Goal: Task Accomplishment & Management: Manage account settings

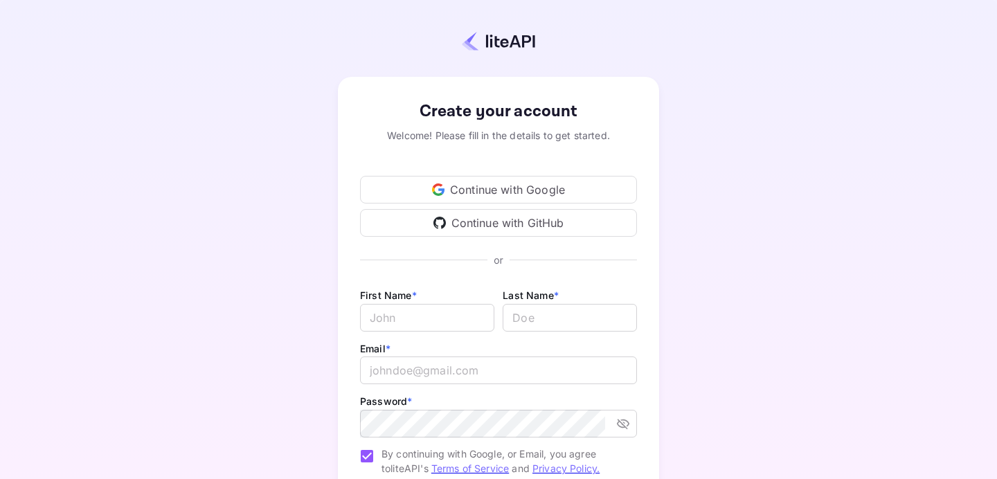
click at [460, 186] on div "Continue with Google" at bounding box center [498, 190] width 277 height 28
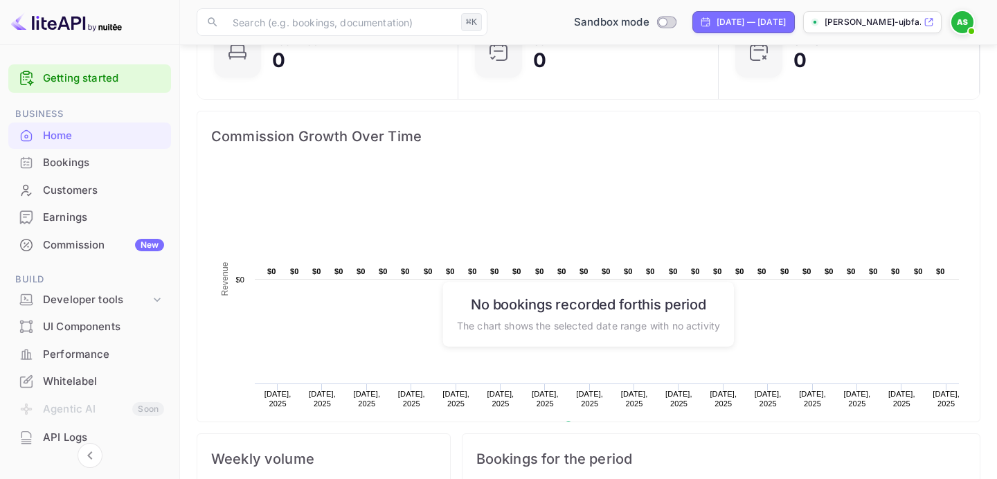
scroll to position [141, 0]
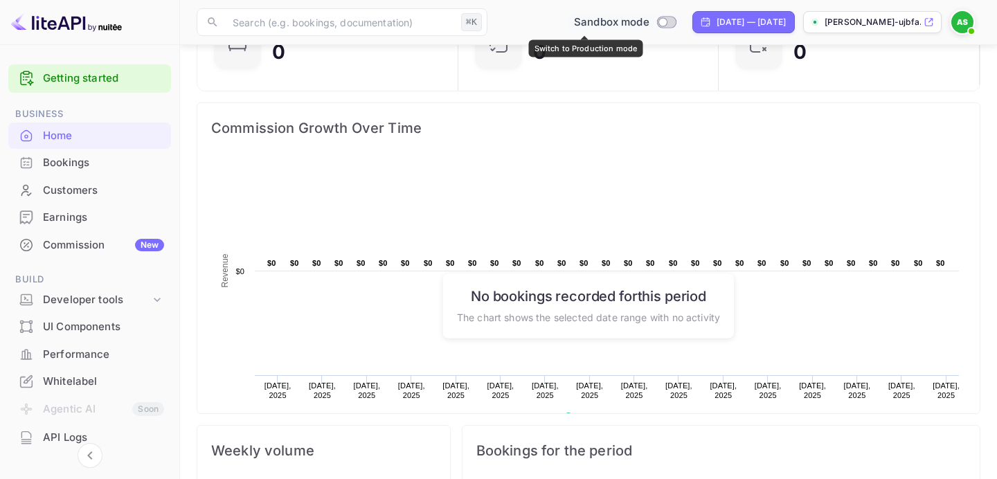
click at [649, 21] on input "Switch to Production mode" at bounding box center [663, 21] width 28 height 9
checkbox input "false"
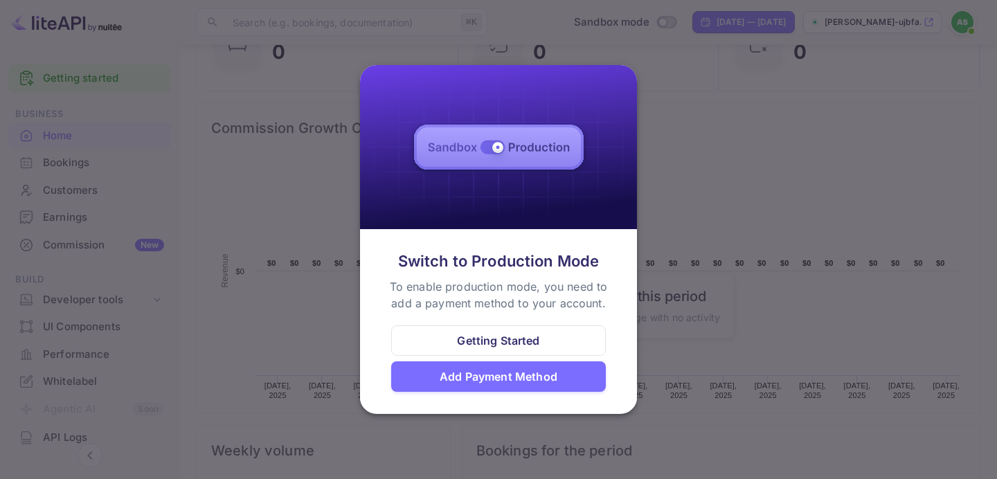
click at [692, 78] on div at bounding box center [498, 239] width 997 height 479
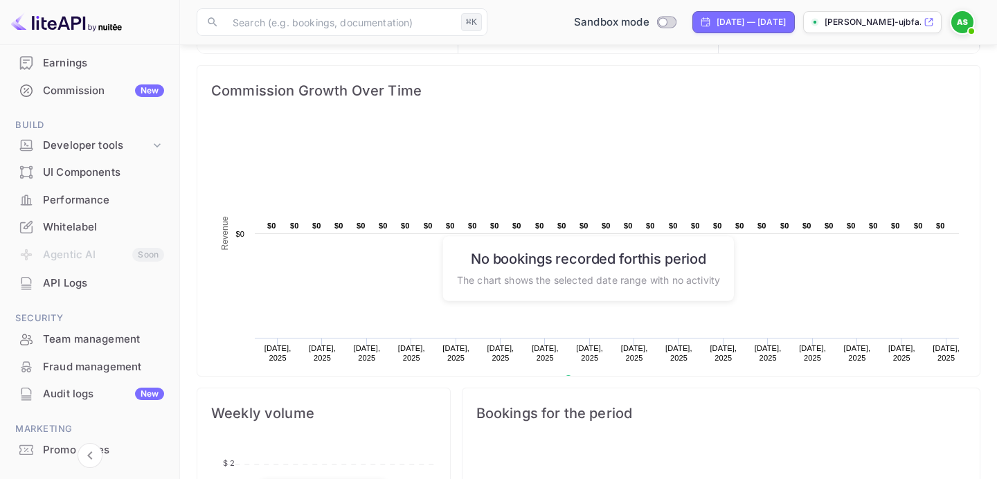
scroll to position [163, 0]
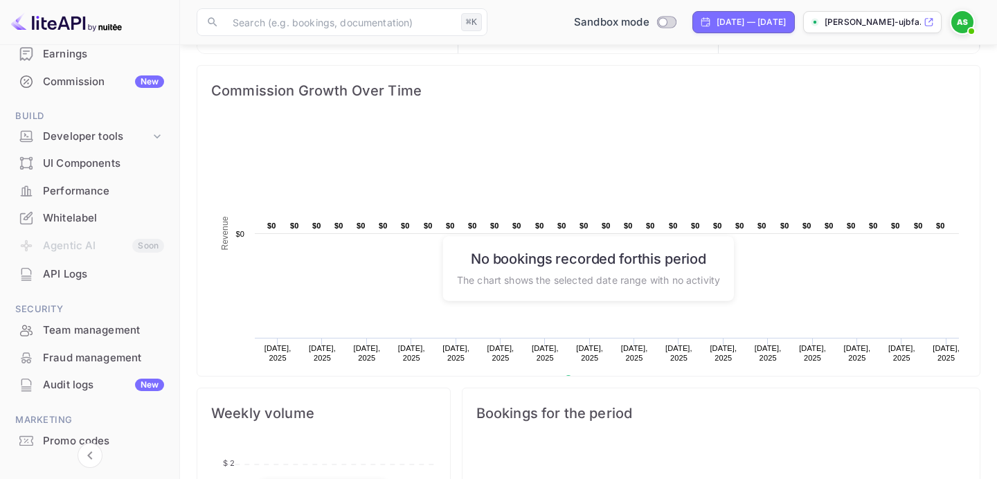
click at [68, 222] on div "Whitelabel" at bounding box center [103, 218] width 121 height 16
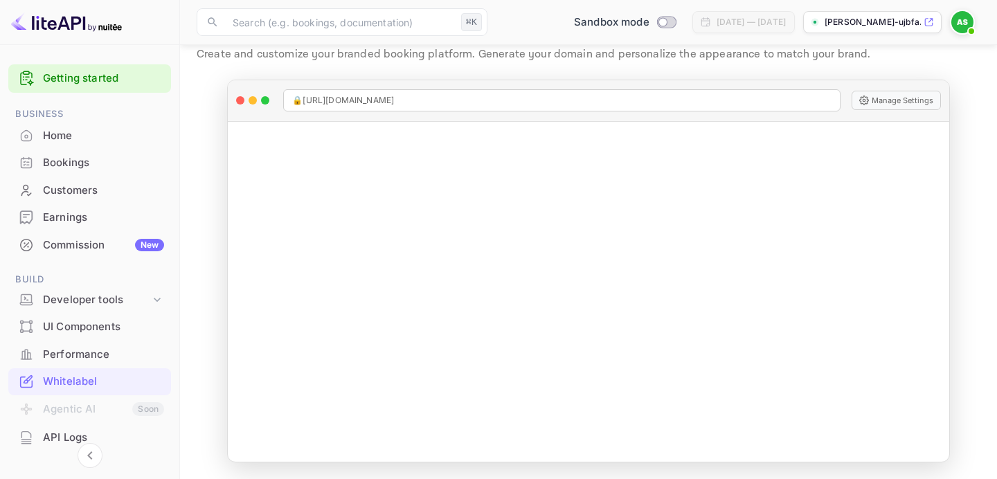
click at [963, 21] on img at bounding box center [962, 22] width 22 height 22
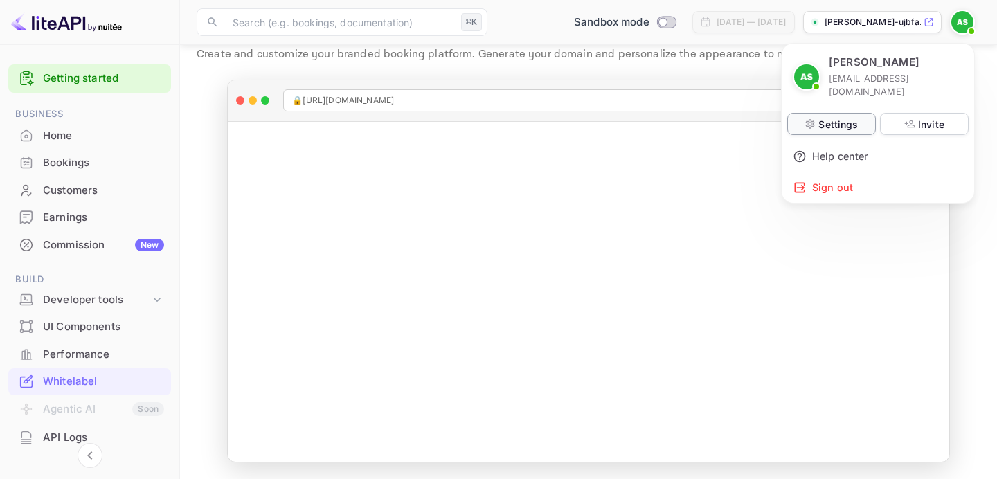
click at [855, 117] on p "Settings" at bounding box center [837, 124] width 39 height 15
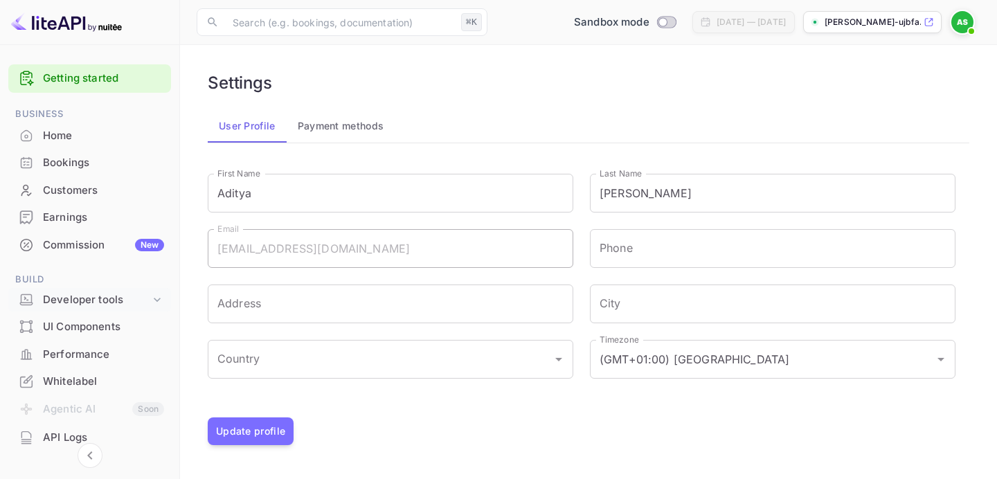
click at [82, 298] on div "Developer tools" at bounding box center [96, 300] width 107 height 16
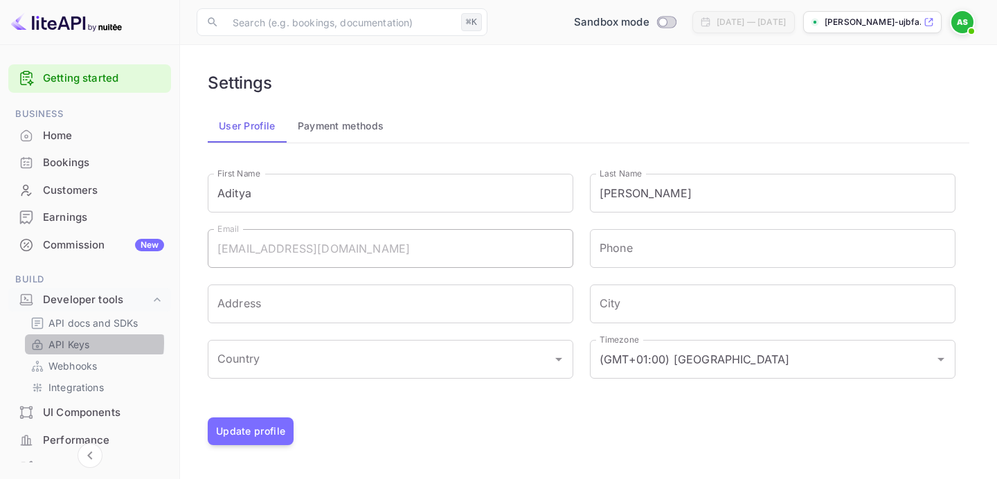
click at [66, 343] on p "API Keys" at bounding box center [68, 344] width 41 height 15
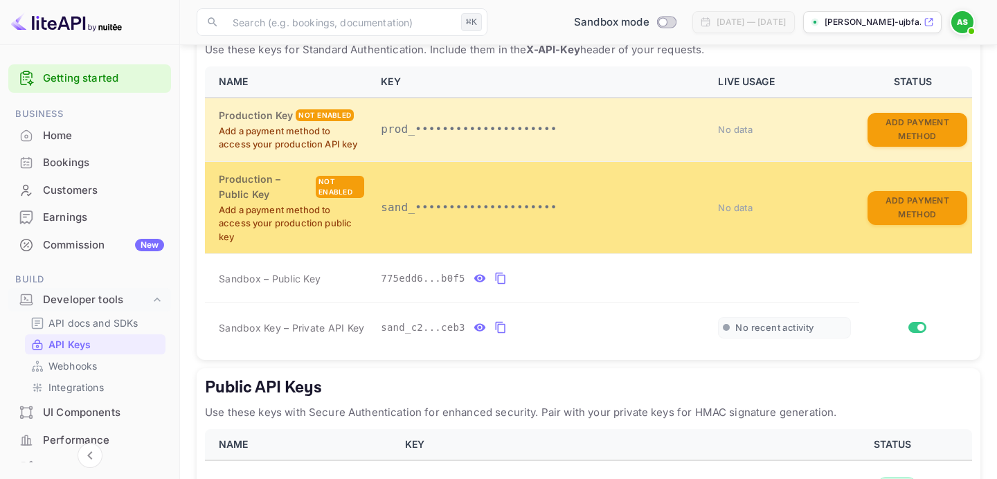
scroll to position [301, 0]
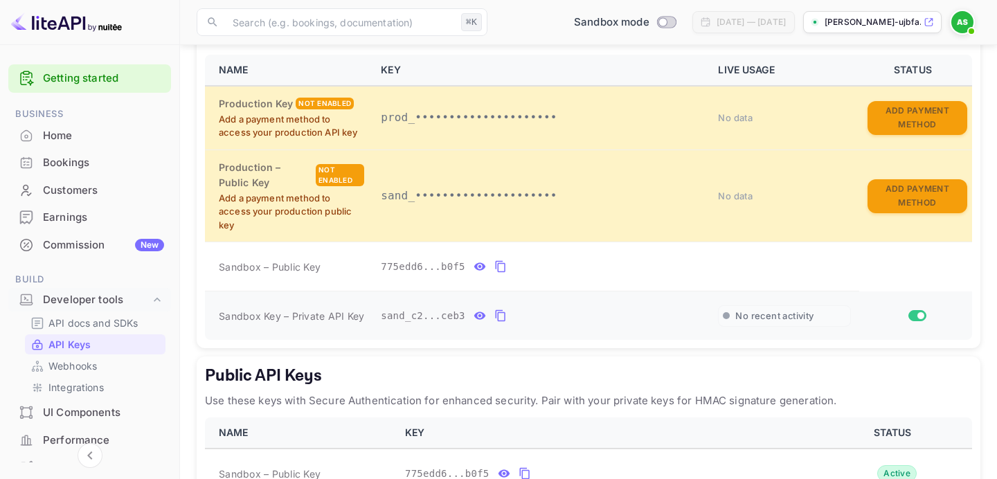
click at [481, 324] on icon "private api keys table" at bounding box center [480, 315] width 12 height 17
click at [665, 324] on icon "private api keys table" at bounding box center [662, 315] width 12 height 17
